Goal: Obtain resource: Obtain resource

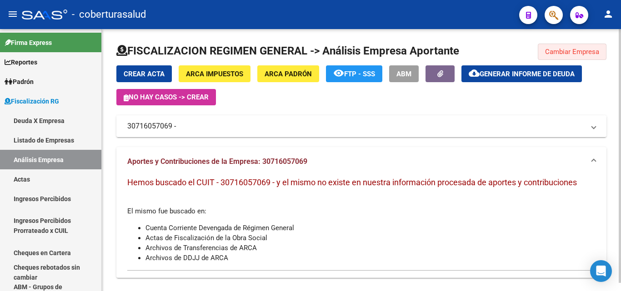
click at [576, 48] on span "Cambiar Empresa" at bounding box center [572, 52] width 54 height 8
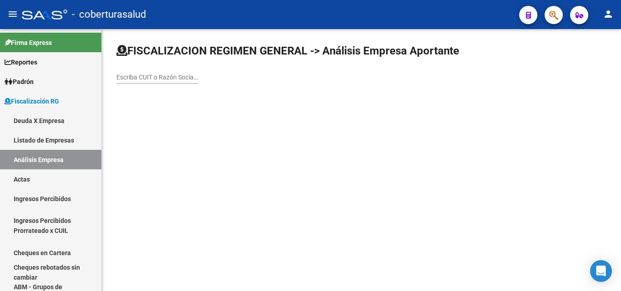
click at [171, 79] on input "Escriba CUIT o Razón Social para buscar" at bounding box center [157, 78] width 82 height 8
paste input "30533915244"
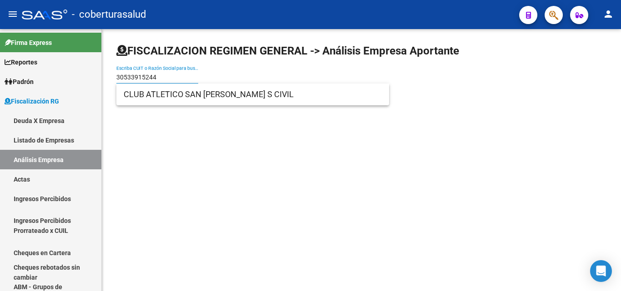
type input "30533915244"
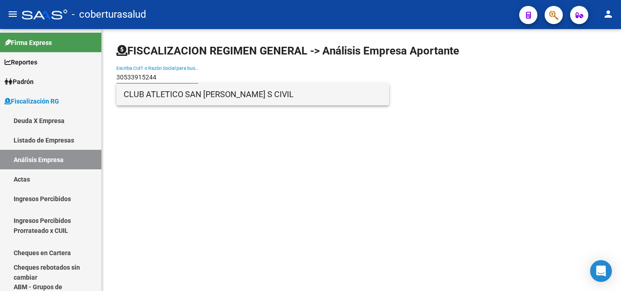
click at [192, 94] on span "CLUB ATLETICO SAN [PERSON_NAME] S CIVIL" at bounding box center [253, 95] width 258 height 22
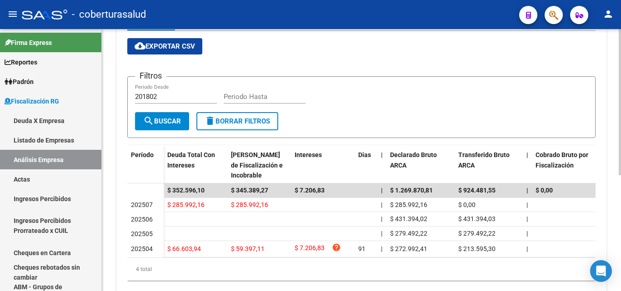
scroll to position [182, 0]
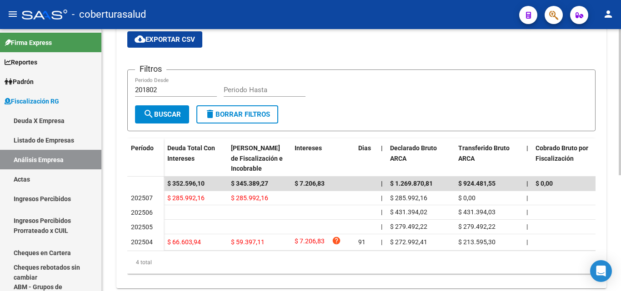
click at [364, 66] on app-list-header "Filtros 201802 Periodo Desde Periodo Hasta search Buscar delete Borrar Filtros" at bounding box center [361, 93] width 468 height 76
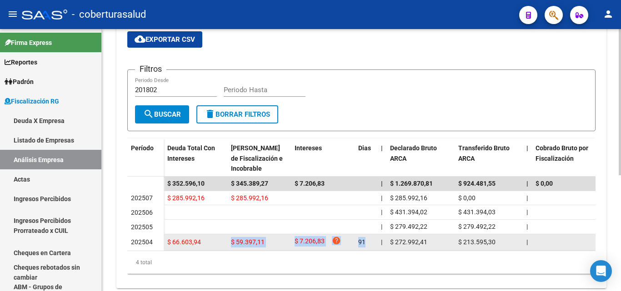
drag, startPoint x: 225, startPoint y: 240, endPoint x: 364, endPoint y: 237, distance: 138.6
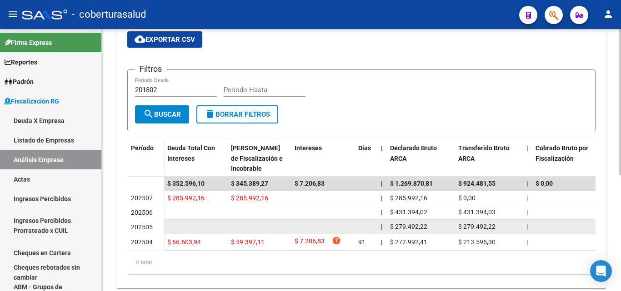
click at [248, 230] on datatable-body-cell at bounding box center [259, 227] width 64 height 14
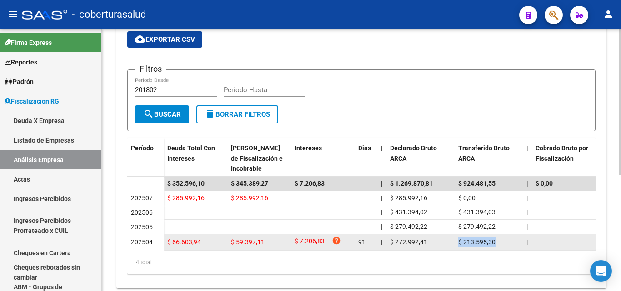
drag, startPoint x: 455, startPoint y: 240, endPoint x: 504, endPoint y: 240, distance: 48.6
click at [499, 240] on div "$ 213.595,30" at bounding box center [488, 242] width 61 height 10
click at [493, 243] on span "$ 213.595,30" at bounding box center [476, 241] width 37 height 7
drag, startPoint x: 497, startPoint y: 243, endPoint x: 460, endPoint y: 243, distance: 36.3
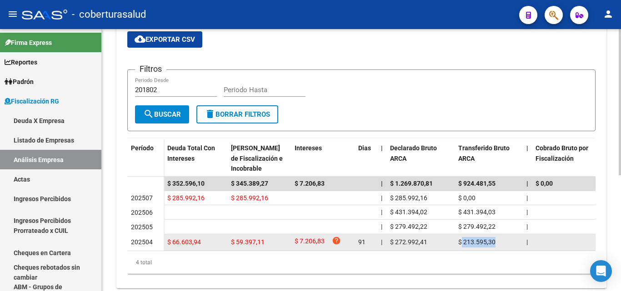
click at [460, 243] on div "$ 213.595,30" at bounding box center [488, 242] width 61 height 10
drag, startPoint x: 424, startPoint y: 243, endPoint x: 382, endPoint y: 244, distance: 42.7
click at [392, 241] on span "$ 272.992,41" at bounding box center [408, 241] width 37 height 7
click at [399, 240] on span "$ 272.992,41" at bounding box center [408, 241] width 37 height 7
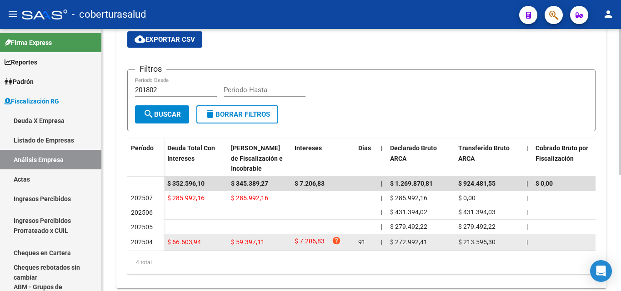
click at [406, 240] on span "$ 272.992,41" at bounding box center [408, 241] width 37 height 7
click at [439, 240] on div "$ 272.992,41" at bounding box center [420, 242] width 61 height 10
drag, startPoint x: 453, startPoint y: 241, endPoint x: 503, endPoint y: 239, distance: 50.0
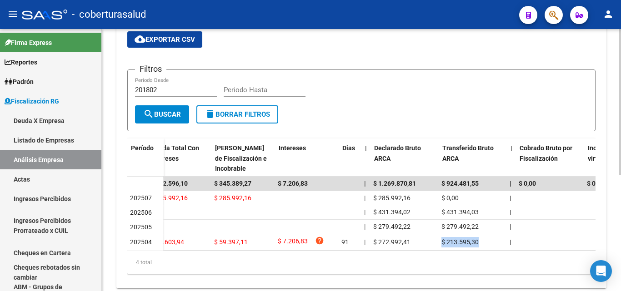
scroll to position [0, 0]
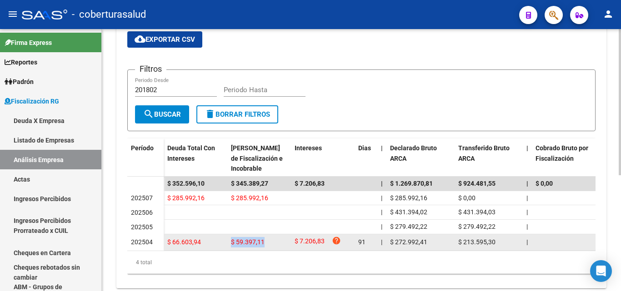
drag, startPoint x: 271, startPoint y: 240, endPoint x: 231, endPoint y: 244, distance: 40.1
click at [231, 244] on div "$ 59.397,11" at bounding box center [259, 242] width 56 height 10
drag, startPoint x: 507, startPoint y: 239, endPoint x: 391, endPoint y: 242, distance: 116.3
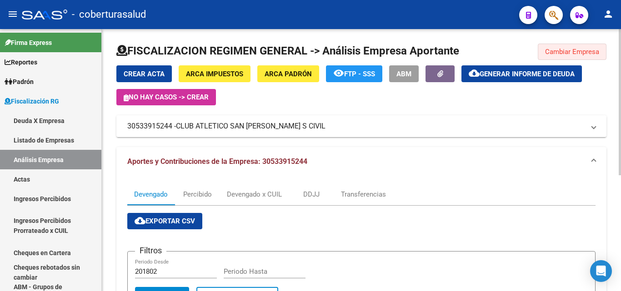
click at [572, 50] on span "Cambiar Empresa" at bounding box center [572, 52] width 54 height 8
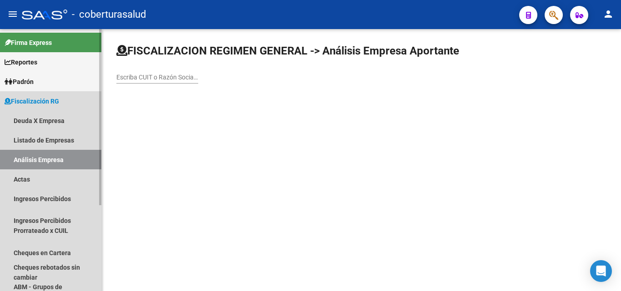
click at [69, 158] on link "Análisis Empresa" at bounding box center [50, 160] width 101 height 20
drag, startPoint x: 55, startPoint y: 162, endPoint x: 75, endPoint y: 125, distance: 41.5
click at [55, 162] on link "Análisis Empresa" at bounding box center [50, 160] width 101 height 20
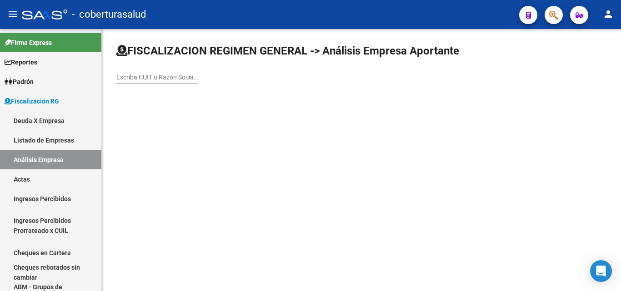
drag, startPoint x: 137, startPoint y: 62, endPoint x: 139, endPoint y: 72, distance: 10.2
click at [137, 63] on div "Escriba CUIT o Razón Social para buscar" at bounding box center [361, 68] width 490 height 48
click at [139, 74] on input "Escriba CUIT o Razón Social para buscar" at bounding box center [157, 78] width 82 height 8
paste input "30708992743"
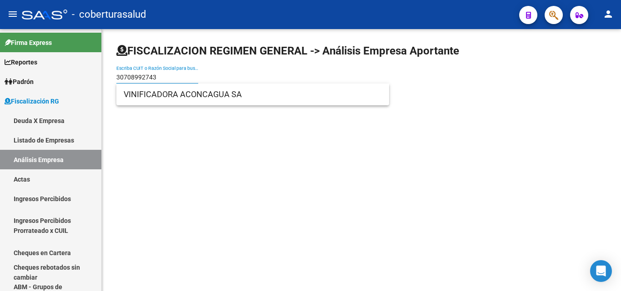
type input "30708992743"
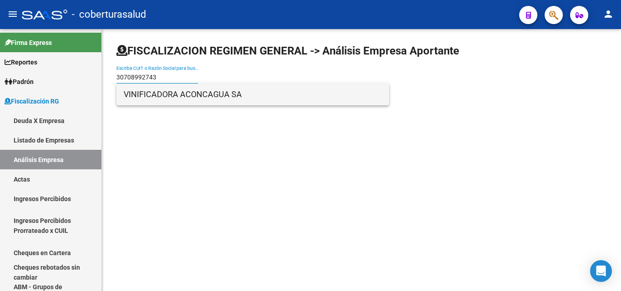
click at [162, 97] on span "VINIFICADORA ACONCAGUA SA" at bounding box center [253, 95] width 258 height 22
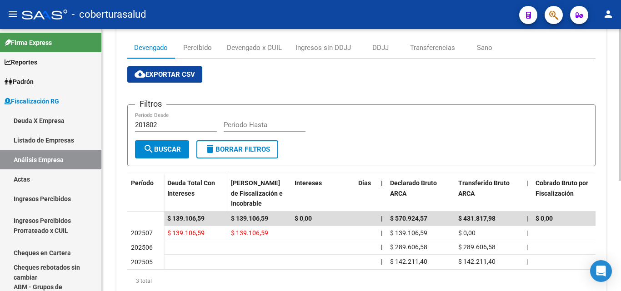
scroll to position [182, 0]
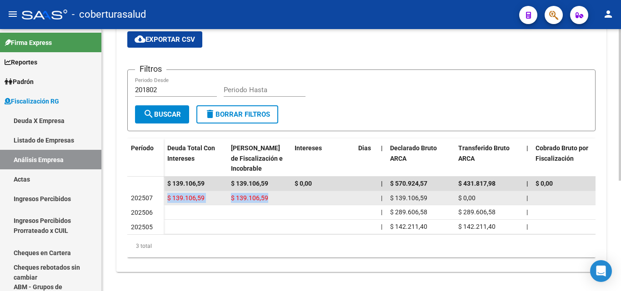
drag, startPoint x: 276, startPoint y: 195, endPoint x: 159, endPoint y: 199, distance: 117.3
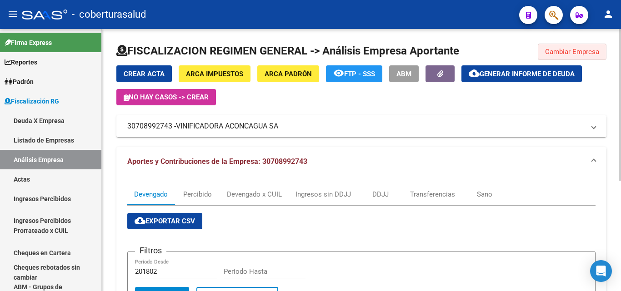
drag, startPoint x: 590, startPoint y: 52, endPoint x: 541, endPoint y: 72, distance: 52.0
click at [589, 52] on span "Cambiar Empresa" at bounding box center [572, 52] width 54 height 8
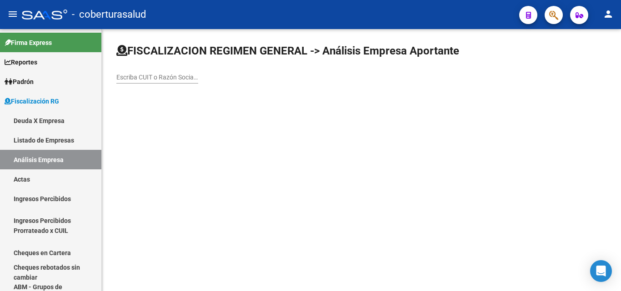
click at [177, 79] on input "Escriba CUIT o Razón Social para buscar" at bounding box center [157, 78] width 82 height 8
paste input "30533915244"
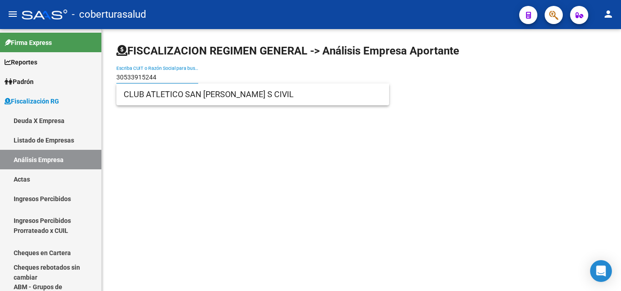
type input "30533915244"
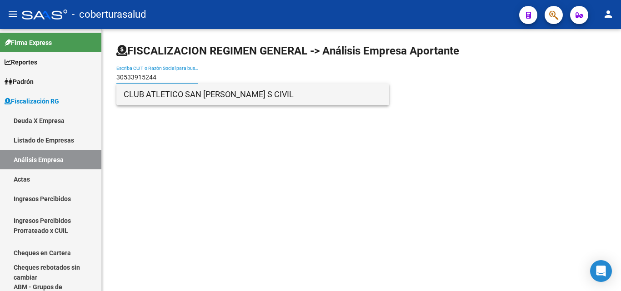
click at [173, 100] on span "CLUB ATLETICO SAN [PERSON_NAME] S CIVIL" at bounding box center [253, 95] width 258 height 22
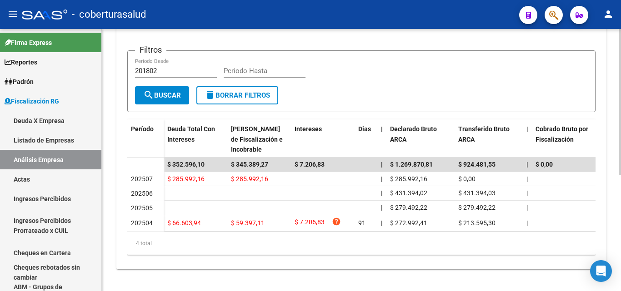
scroll to position [208, 0]
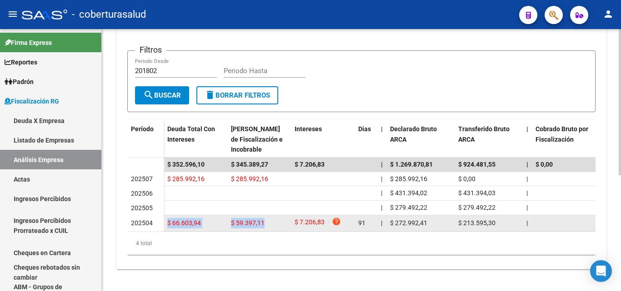
drag, startPoint x: 164, startPoint y: 219, endPoint x: 283, endPoint y: 219, distance: 118.6
click at [283, 218] on div "$ 59.397,11" at bounding box center [259, 223] width 56 height 10
drag, startPoint x: 278, startPoint y: 214, endPoint x: 151, endPoint y: 221, distance: 127.9
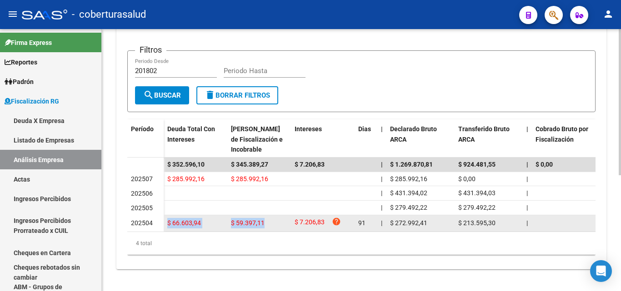
click at [214, 218] on div "$ 66.603,94" at bounding box center [195, 223] width 56 height 10
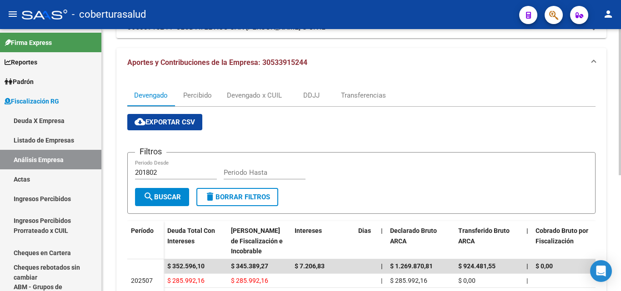
scroll to position [72, 0]
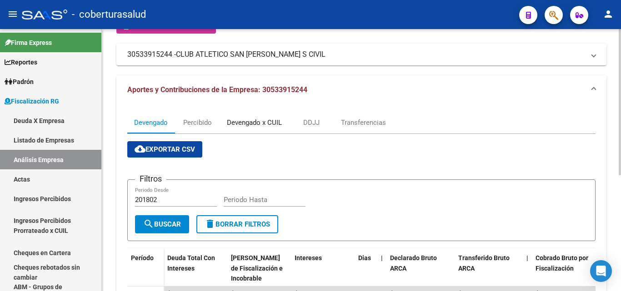
click at [230, 122] on div "Devengado x CUIL" at bounding box center [254, 123] width 55 height 10
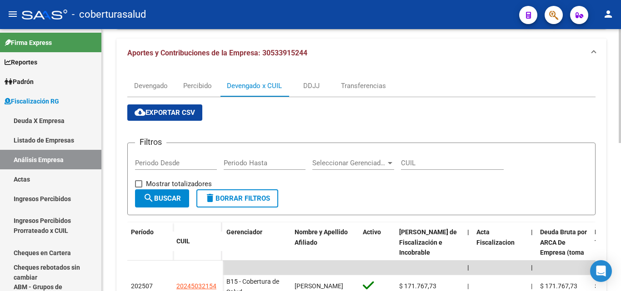
scroll to position [68, 0]
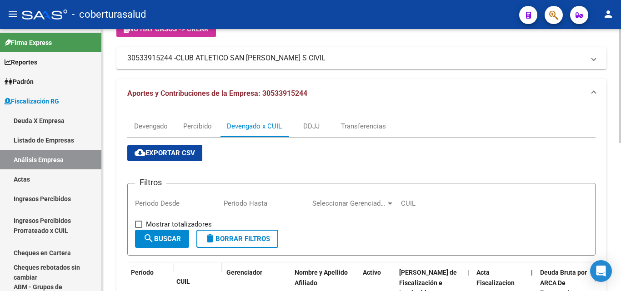
click at [176, 150] on span "cloud_download Exportar CSV" at bounding box center [164, 153] width 60 height 8
